Goal: Entertainment & Leisure: Consume media (video, audio)

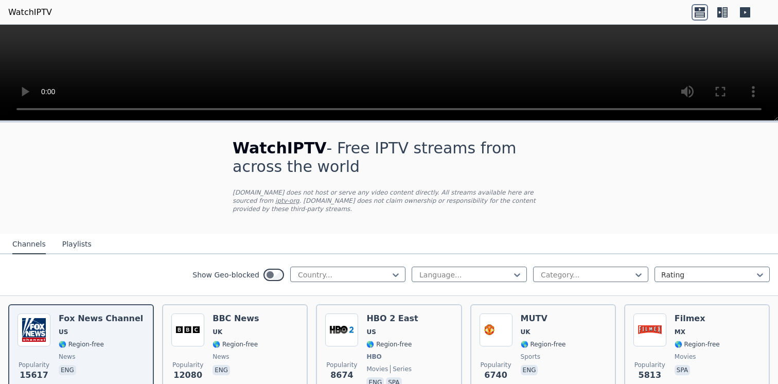
click at [352, 154] on h1 "WatchIPTV - Free IPTV streams from across the world" at bounding box center [389, 157] width 313 height 37
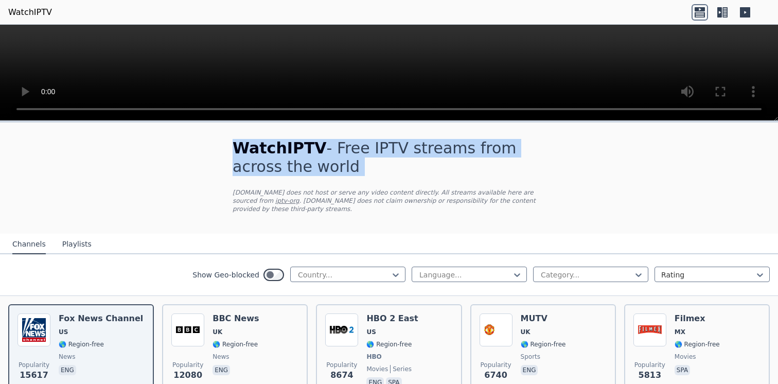
click at [367, 171] on h1 "WatchIPTV - Free IPTV streams from across the world" at bounding box center [389, 157] width 313 height 37
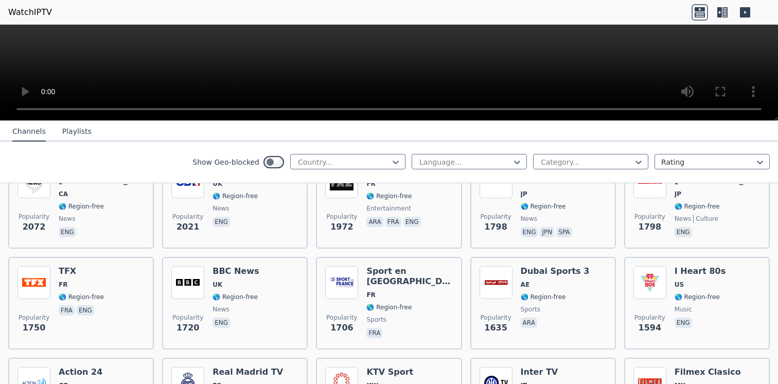
scroll to position [870, 0]
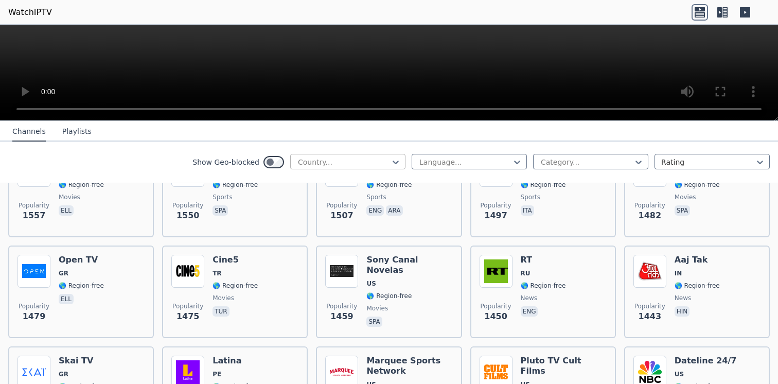
click at [359, 167] on div "Country..." at bounding box center [347, 161] width 115 height 15
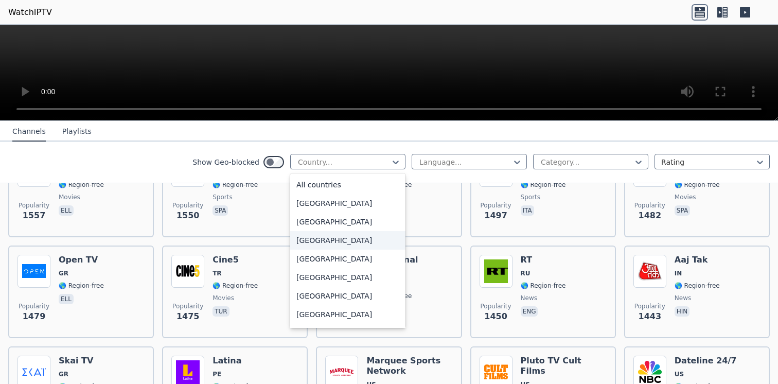
click at [332, 242] on div "[GEOGRAPHIC_DATA]" at bounding box center [347, 240] width 115 height 19
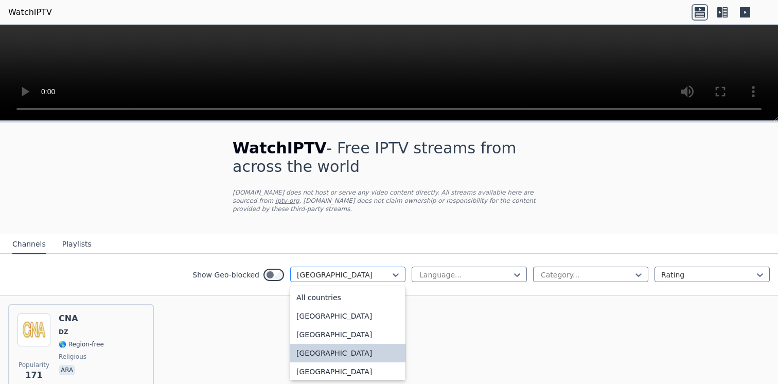
click at [340, 272] on div at bounding box center [344, 275] width 94 height 10
click at [341, 298] on div "All countries" at bounding box center [347, 297] width 115 height 19
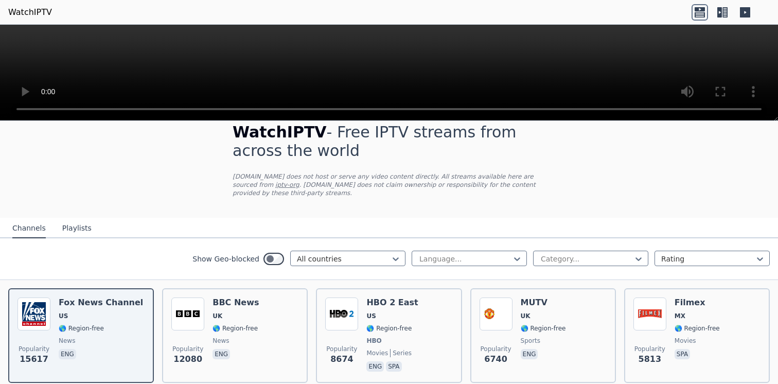
scroll to position [56, 0]
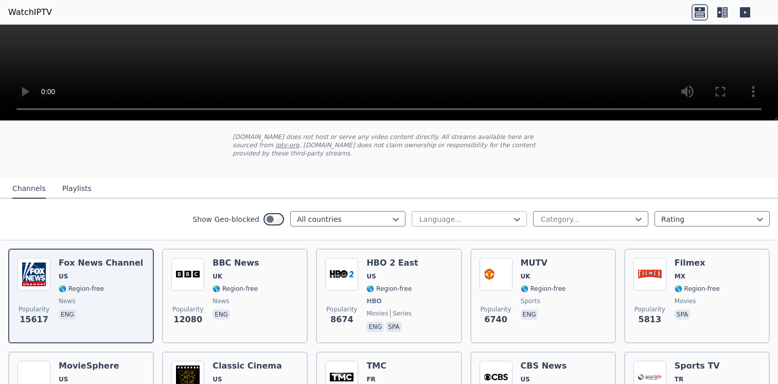
click at [434, 218] on div at bounding box center [465, 219] width 94 height 10
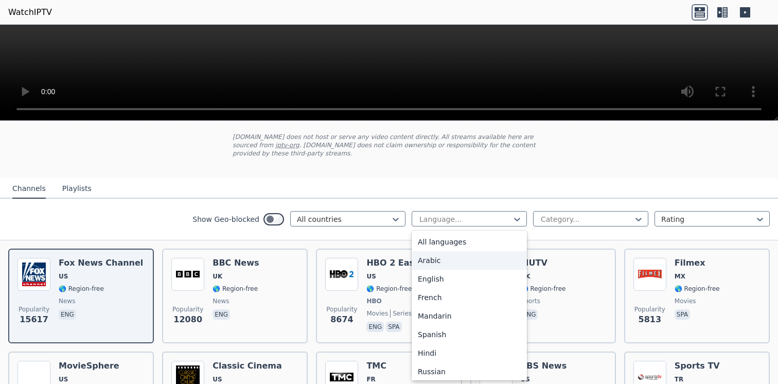
click at [435, 265] on div "Arabic" at bounding box center [469, 260] width 115 height 19
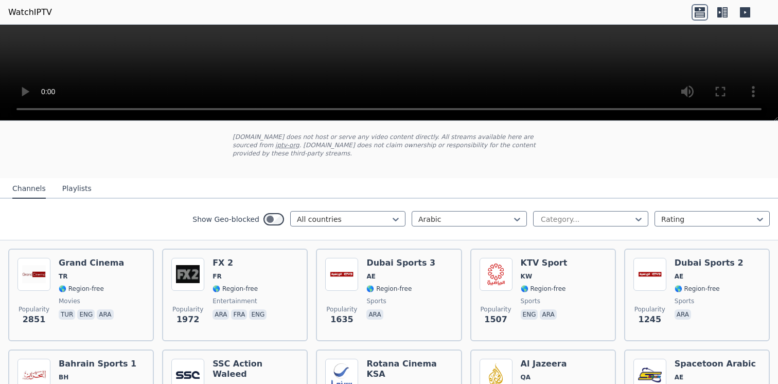
click at [454, 202] on div "Show Geo-blocked All countries Arabic Category... Rating" at bounding box center [389, 220] width 778 height 42
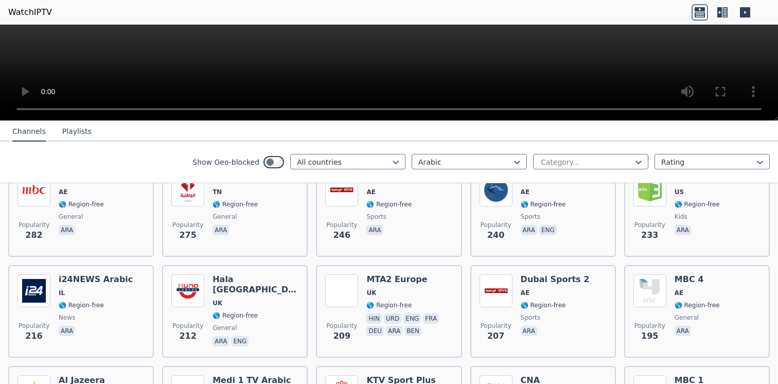
scroll to position [534, 0]
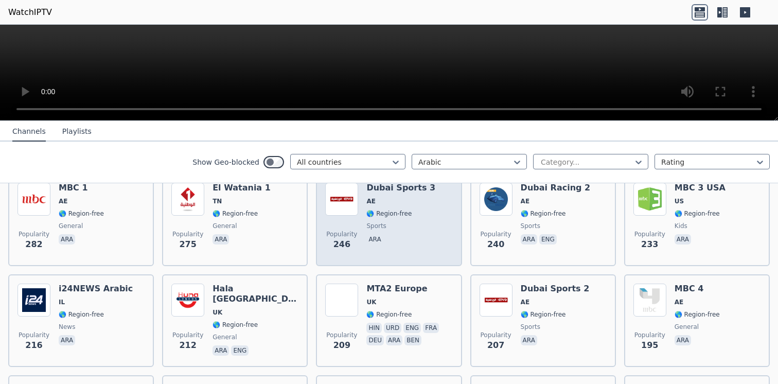
click at [435, 228] on div "Popularity 246 Dubai Sports 3 AE 🌎 Region-free sports ara" at bounding box center [388, 220] width 127 height 74
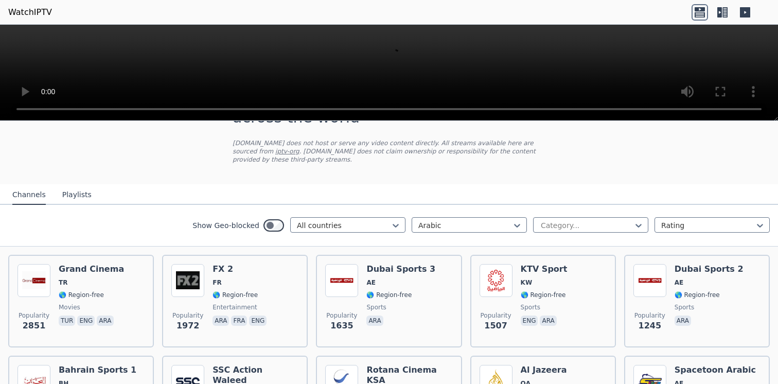
scroll to position [0, 0]
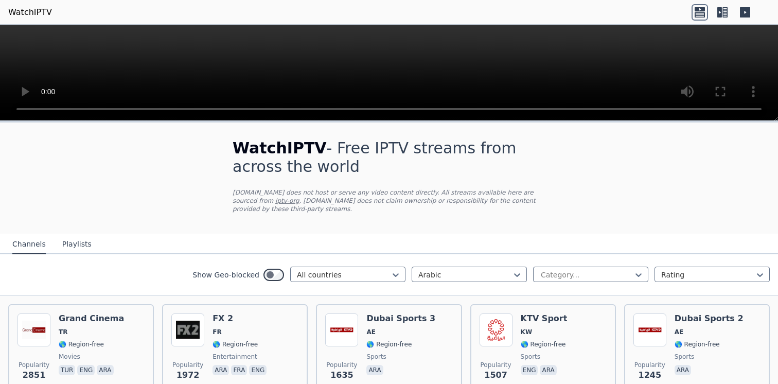
click at [497, 159] on h1 "WatchIPTV - Free IPTV streams from across the world" at bounding box center [389, 157] width 313 height 37
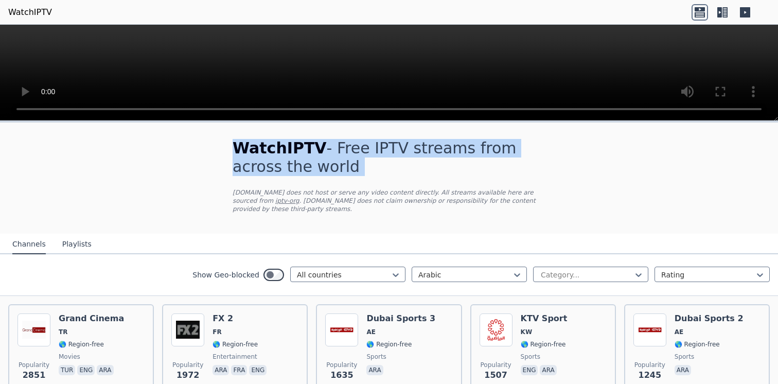
click at [528, 160] on h1 "WatchIPTV - Free IPTV streams from across the world" at bounding box center [389, 157] width 313 height 37
